Goal: Complete application form: Complete application form

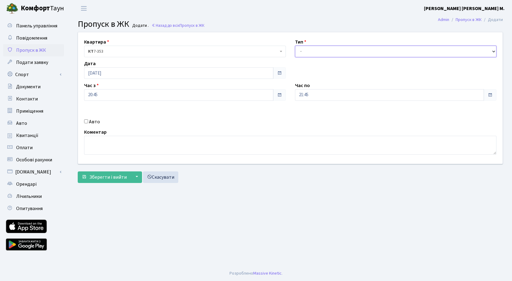
click at [306, 50] on select "- Доставка Таксі Гості Сервіс" at bounding box center [396, 52] width 202 height 12
select select "3"
click at [295, 46] on select "- Доставка Таксі Гості Сервіс" at bounding box center [396, 52] width 202 height 12
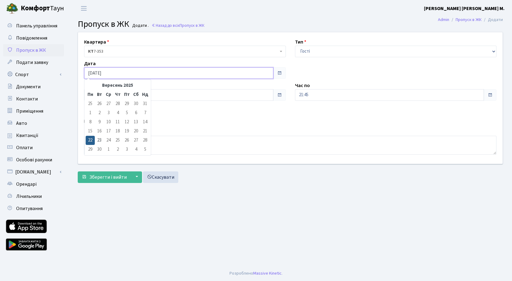
click at [119, 72] on input "[DATE]" at bounding box center [178, 73] width 189 height 12
click at [102, 139] on td "23" at bounding box center [99, 140] width 9 height 9
type input "23.09.2025"
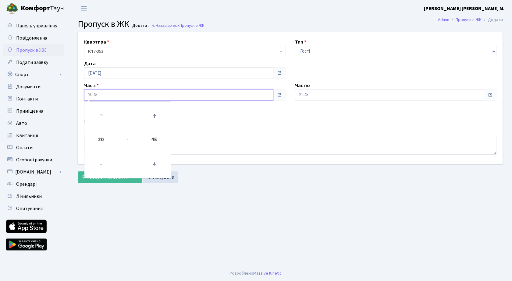
click at [126, 91] on input "20:45" at bounding box center [178, 95] width 189 height 12
click at [103, 113] on icon at bounding box center [101, 116] width 16 height 16
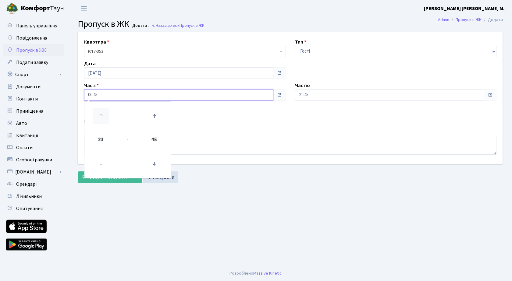
click at [103, 113] on icon at bounding box center [101, 116] width 16 height 16
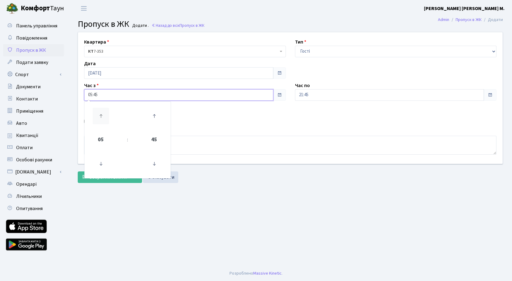
click at [103, 113] on icon at bounding box center [101, 116] width 16 height 16
type input "07:45"
click at [336, 95] on input "21:45" at bounding box center [389, 95] width 189 height 12
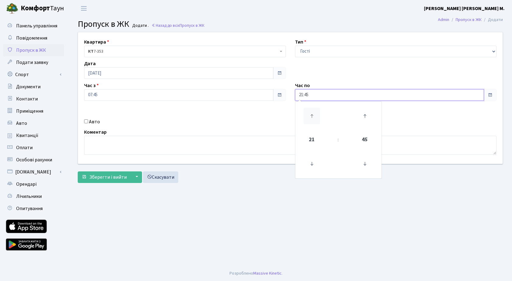
click at [311, 114] on icon at bounding box center [312, 116] width 16 height 16
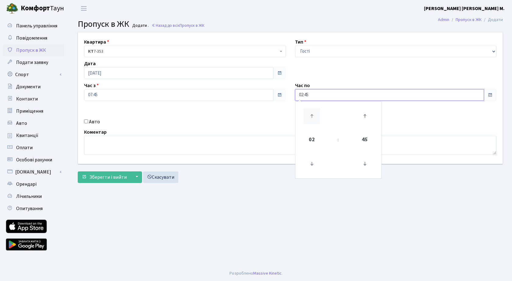
click at [311, 114] on icon at bounding box center [312, 116] width 16 height 16
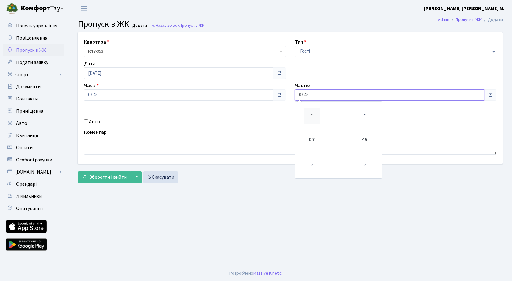
click at [311, 114] on icon at bounding box center [312, 116] width 16 height 16
type input "08:45"
click at [117, 178] on span "Зберегти і вийти" at bounding box center [108, 177] width 38 height 7
